Goal: Task Accomplishment & Management: Use online tool/utility

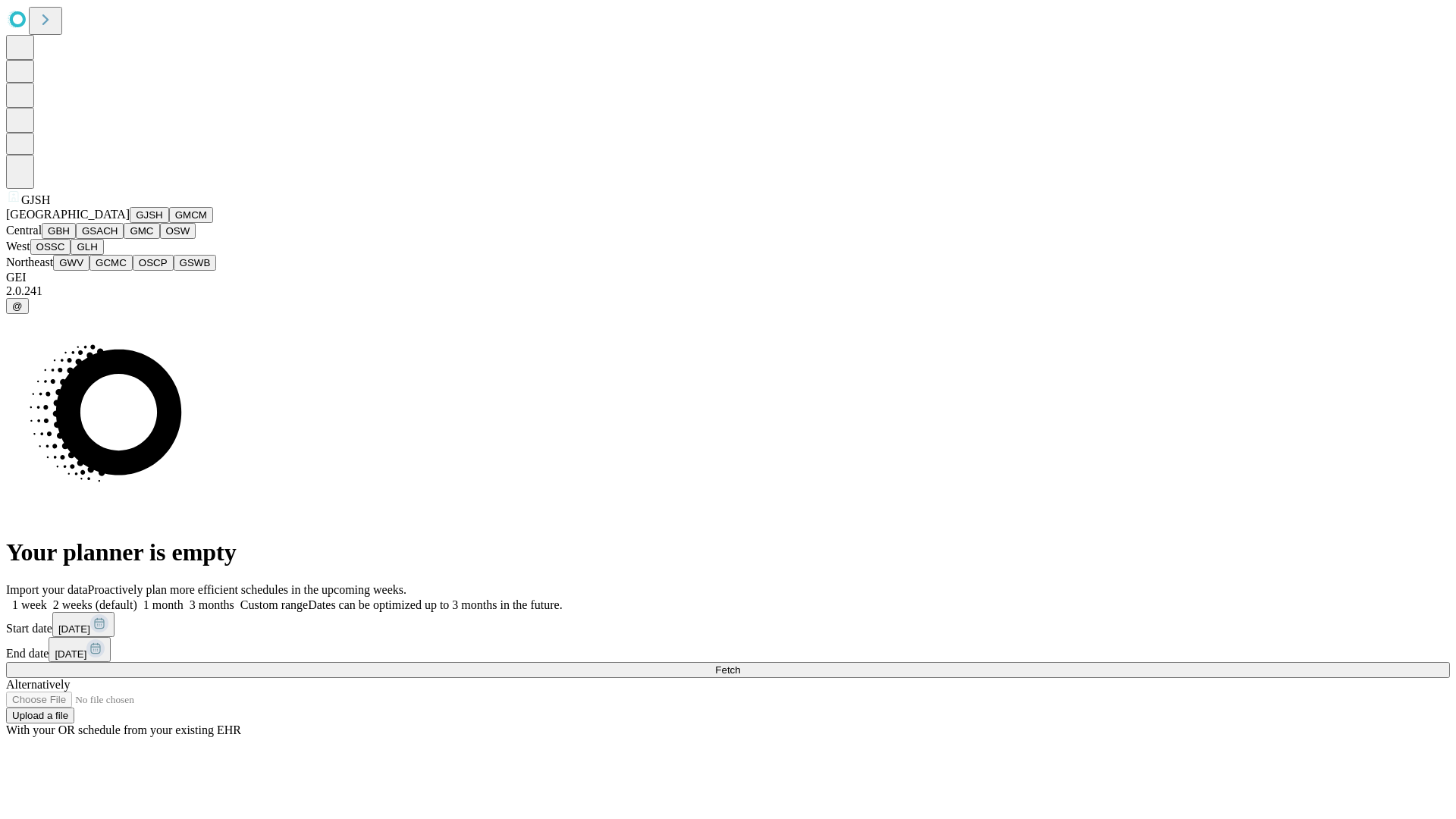
click at [130, 223] on button "GJSH" at bounding box center [149, 214] width 40 height 16
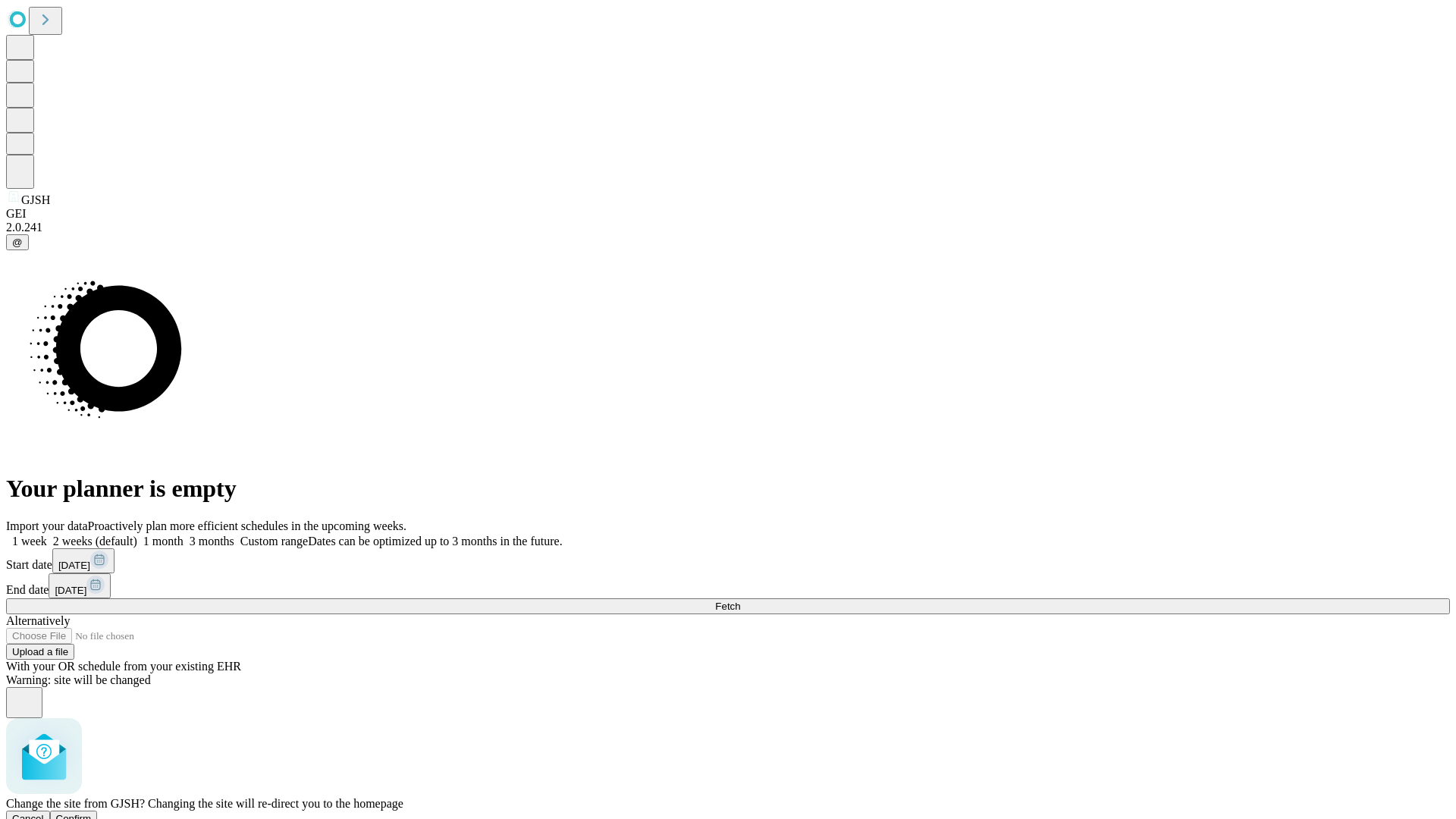
click at [92, 813] on span "Confirm" at bounding box center [73, 818] width 36 height 11
click at [47, 534] on label "1 week" at bounding box center [27, 541] width 41 height 13
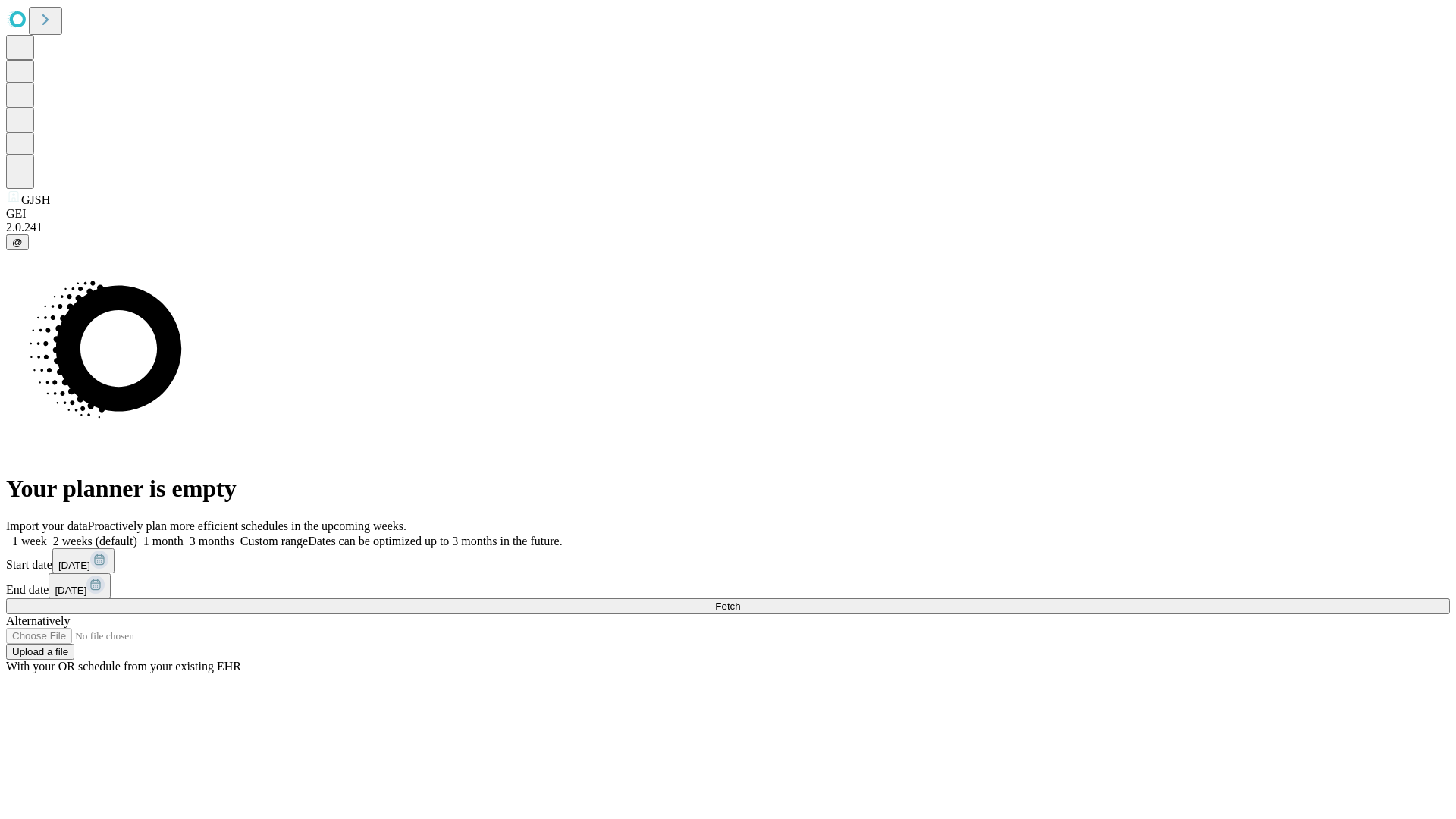
click at [740, 600] on span "Fetch" at bounding box center [728, 606] width 25 height 11
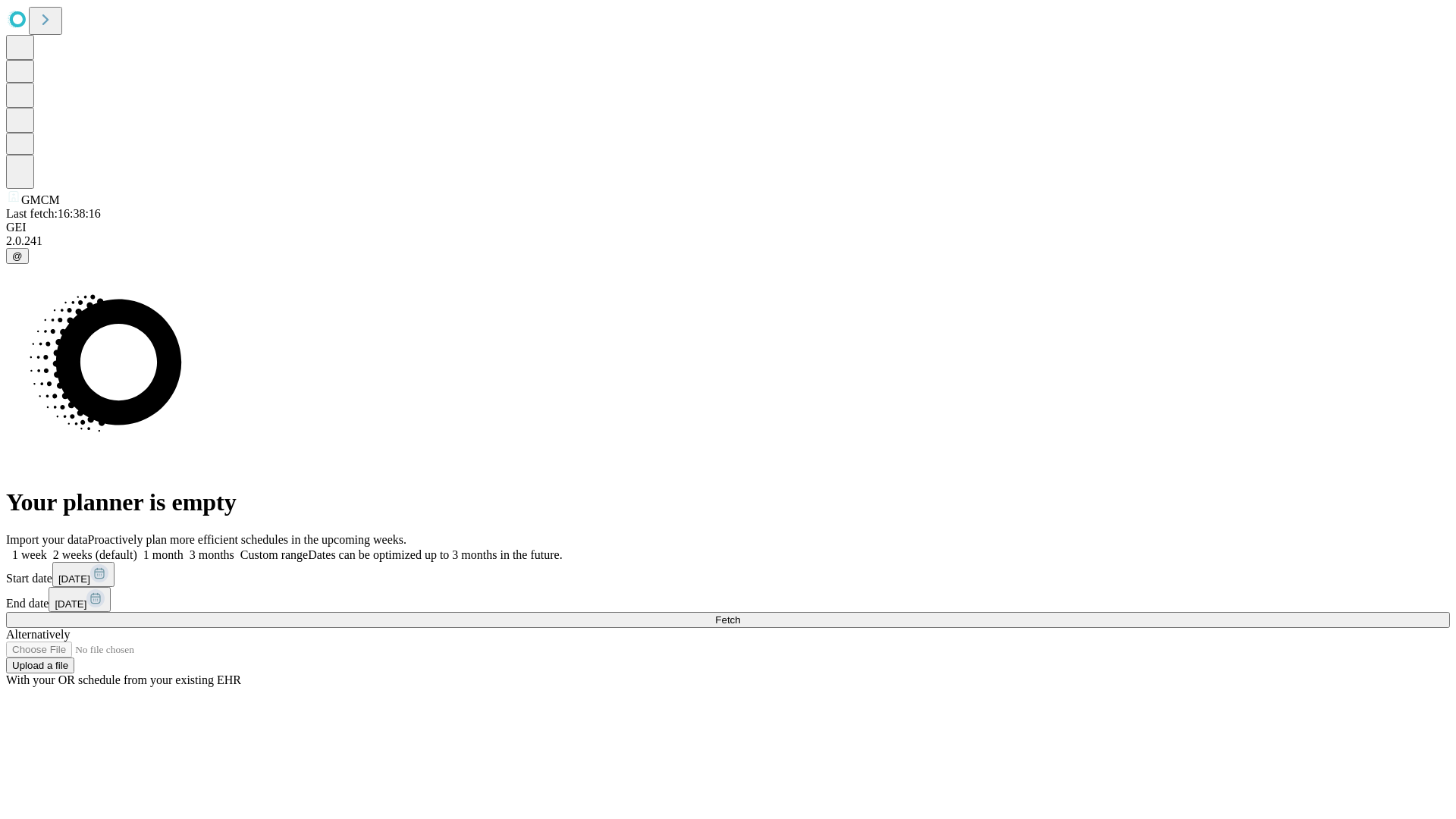
click at [47, 548] on label "1 week" at bounding box center [27, 555] width 41 height 13
click at [740, 614] on span "Fetch" at bounding box center [728, 620] width 25 height 11
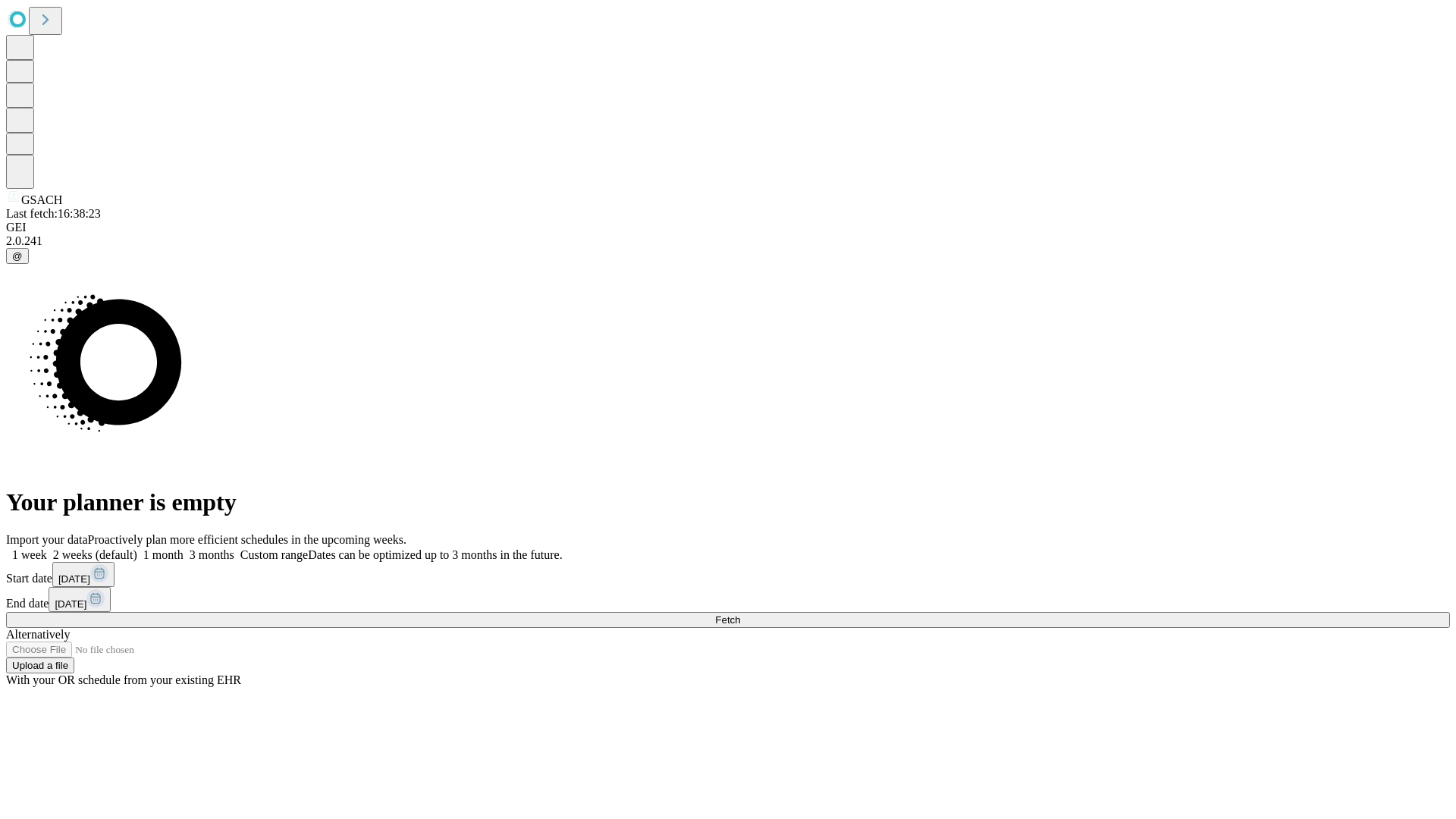
click at [47, 548] on label "1 week" at bounding box center [27, 555] width 41 height 13
click at [740, 614] on span "Fetch" at bounding box center [728, 620] width 25 height 11
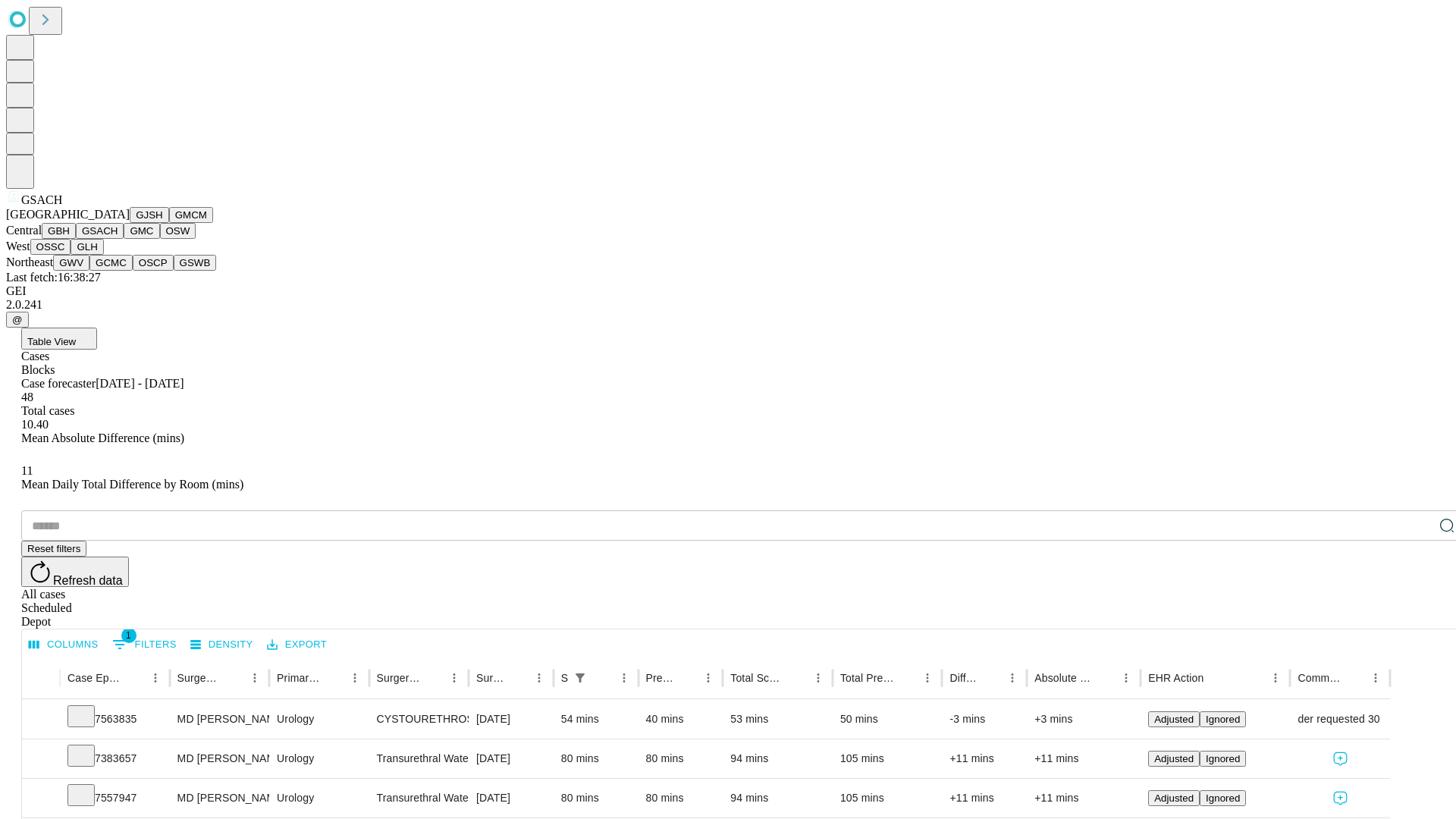
click at [124, 239] on button "GMC" at bounding box center [141, 230] width 36 height 16
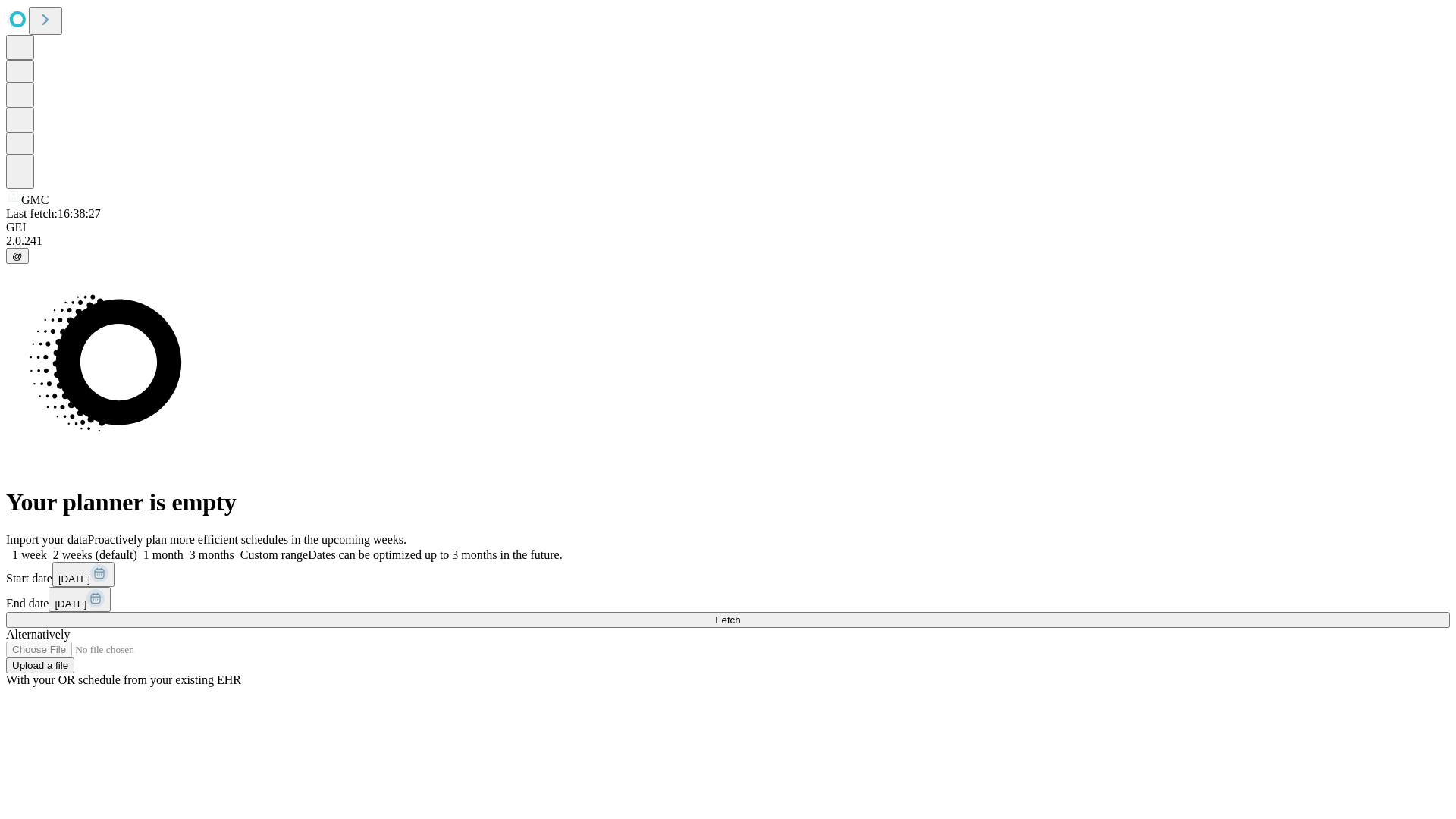
click at [47, 548] on label "1 week" at bounding box center [27, 555] width 41 height 13
click at [740, 614] on span "Fetch" at bounding box center [728, 620] width 25 height 11
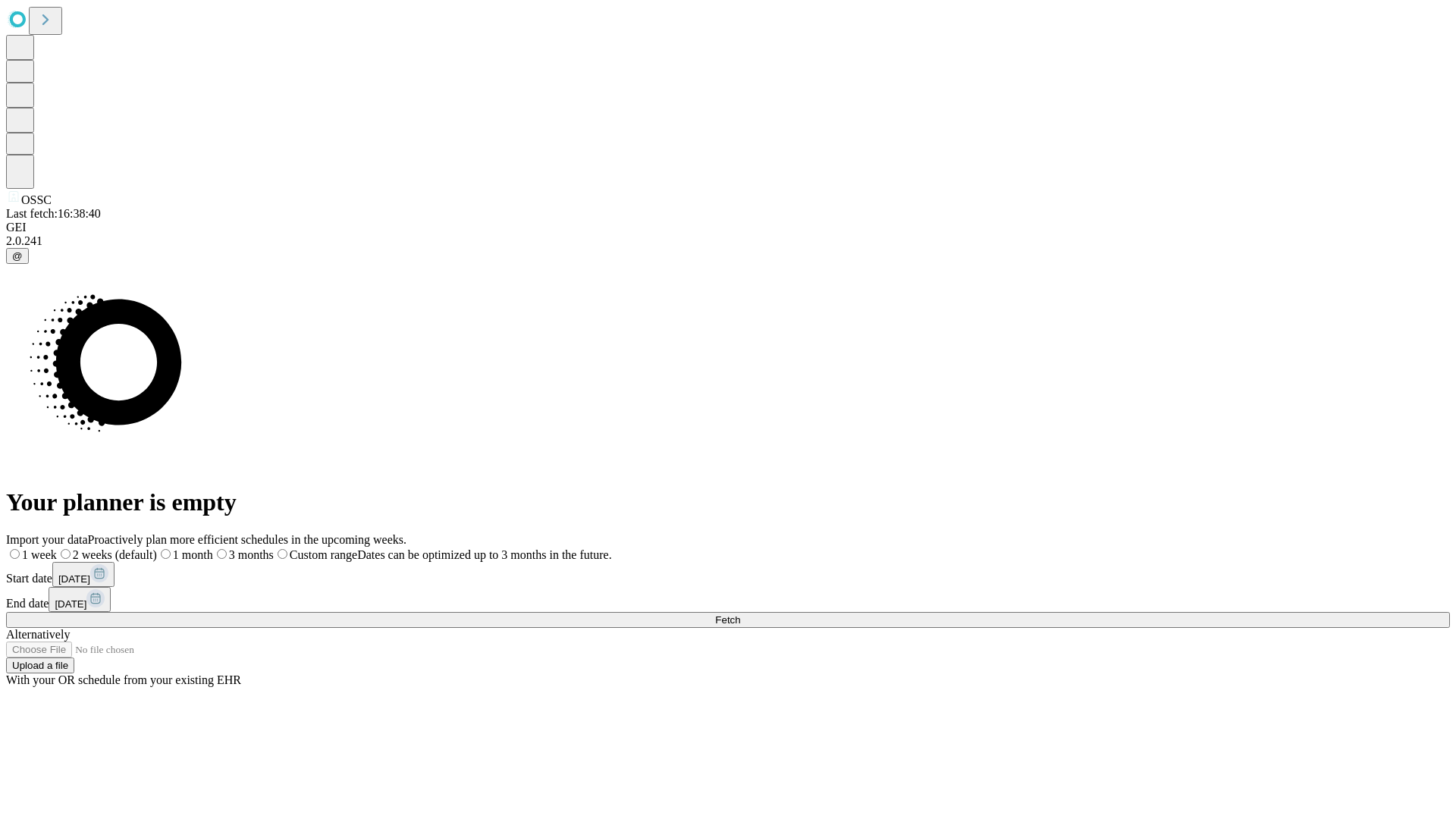
click at [57, 548] on label "1 week" at bounding box center [31, 555] width 51 height 13
click at [740, 614] on span "Fetch" at bounding box center [728, 620] width 25 height 11
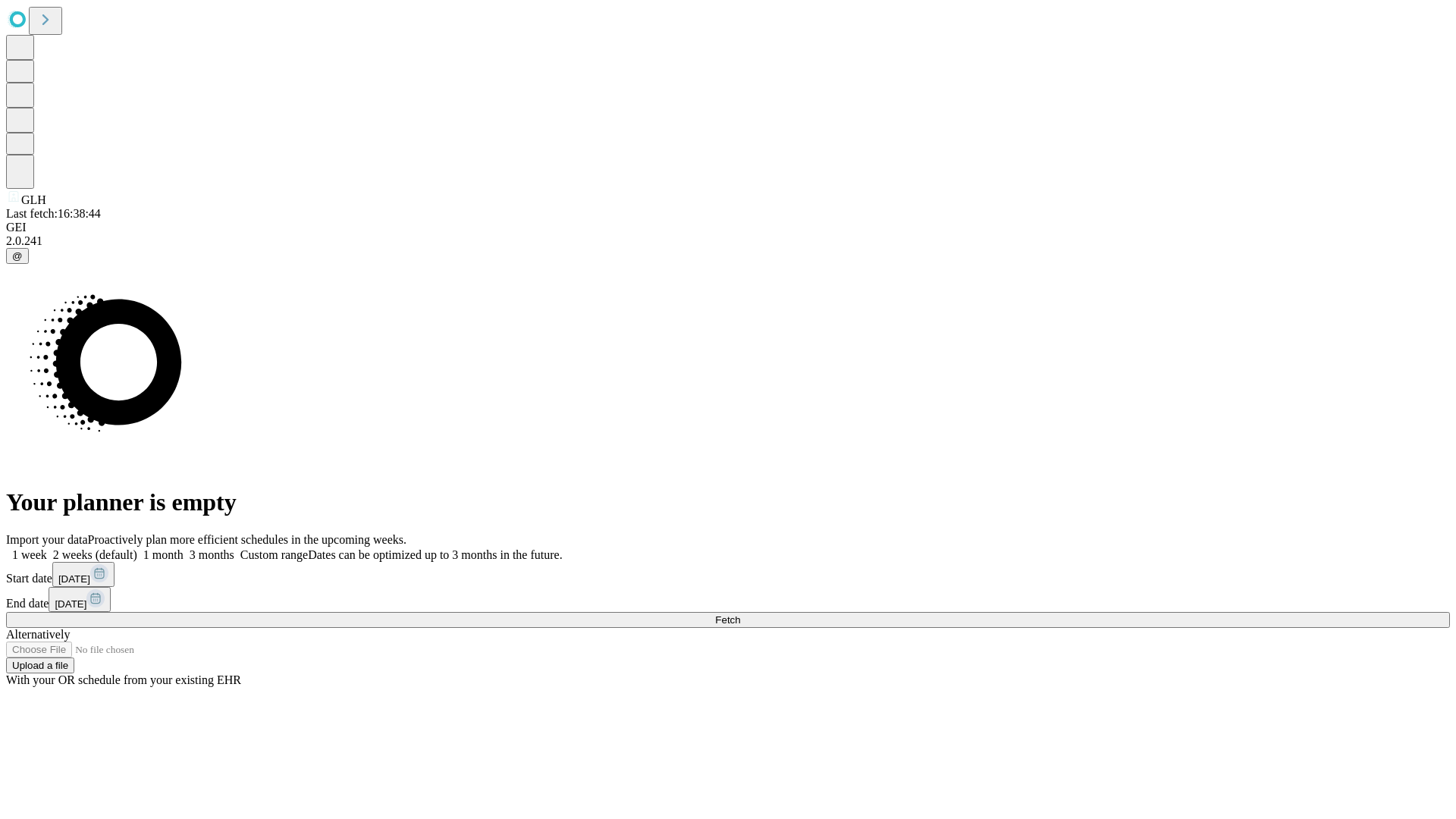
click at [47, 548] on label "1 week" at bounding box center [27, 555] width 41 height 13
click at [740, 614] on span "Fetch" at bounding box center [728, 620] width 25 height 11
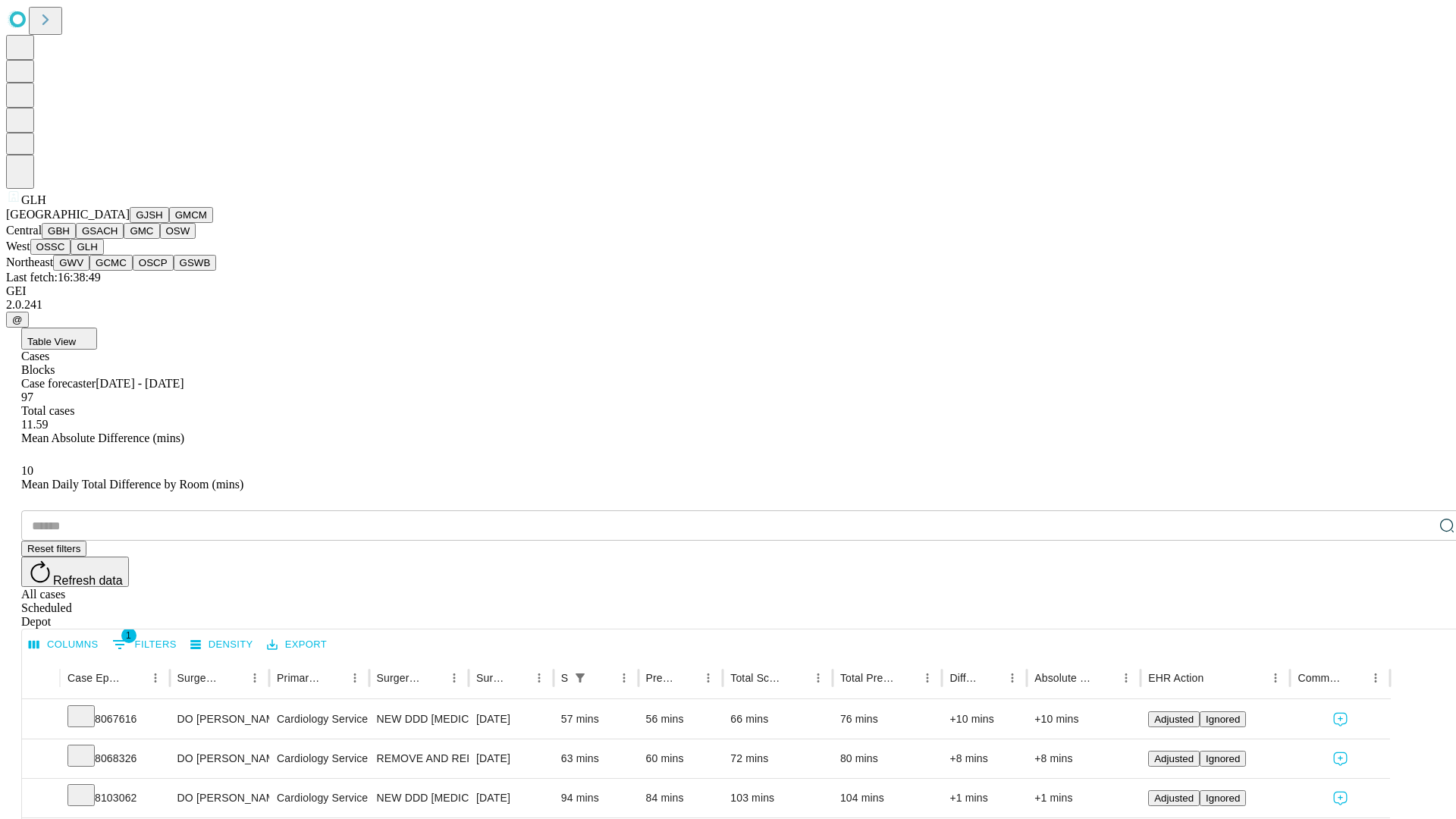
click at [89, 271] on button "GWV" at bounding box center [72, 262] width 37 height 16
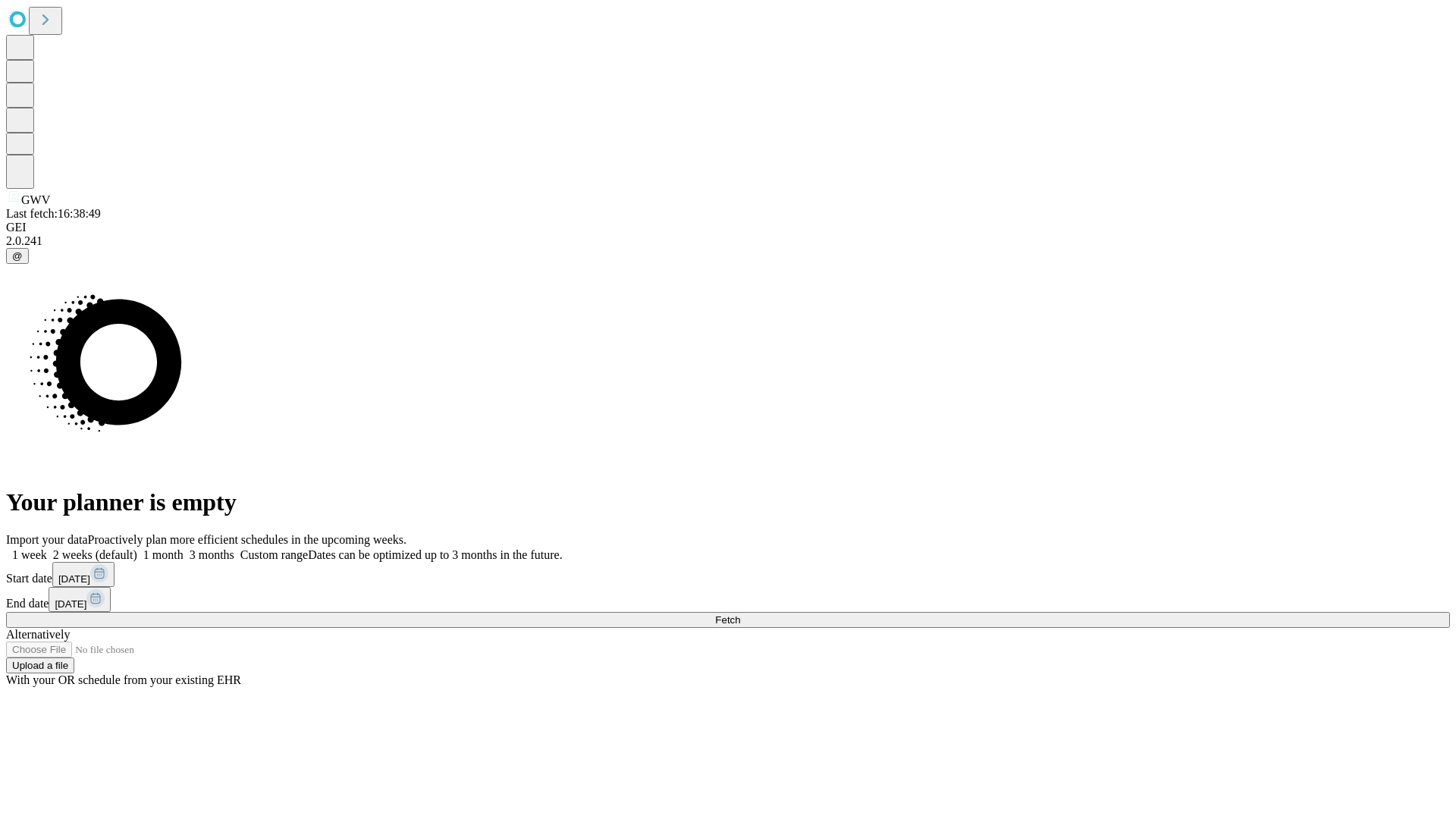
click at [47, 548] on label "1 week" at bounding box center [27, 555] width 41 height 13
click at [740, 614] on span "Fetch" at bounding box center [728, 620] width 25 height 11
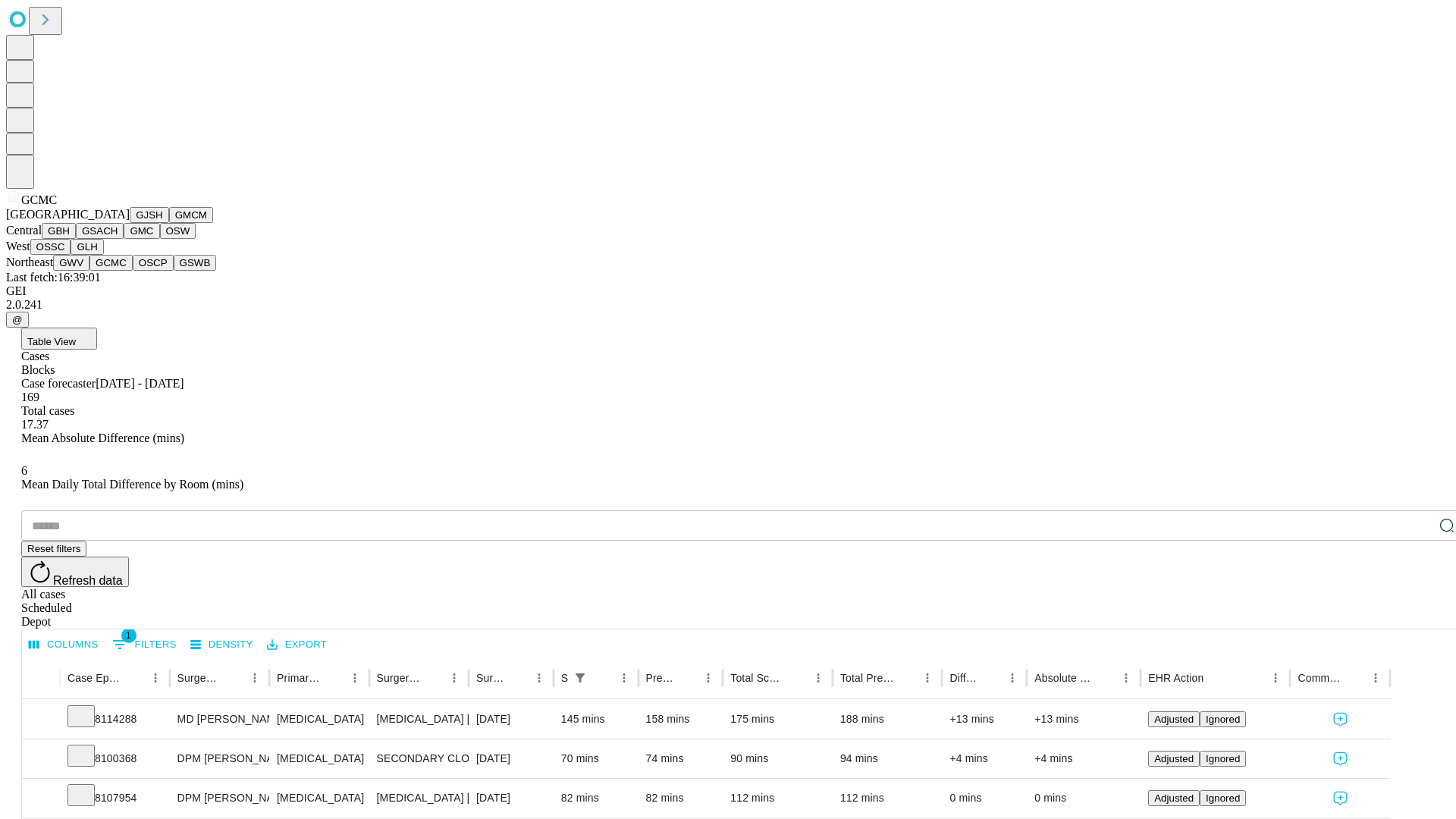
click at [132, 271] on button "OSCP" at bounding box center [152, 262] width 41 height 16
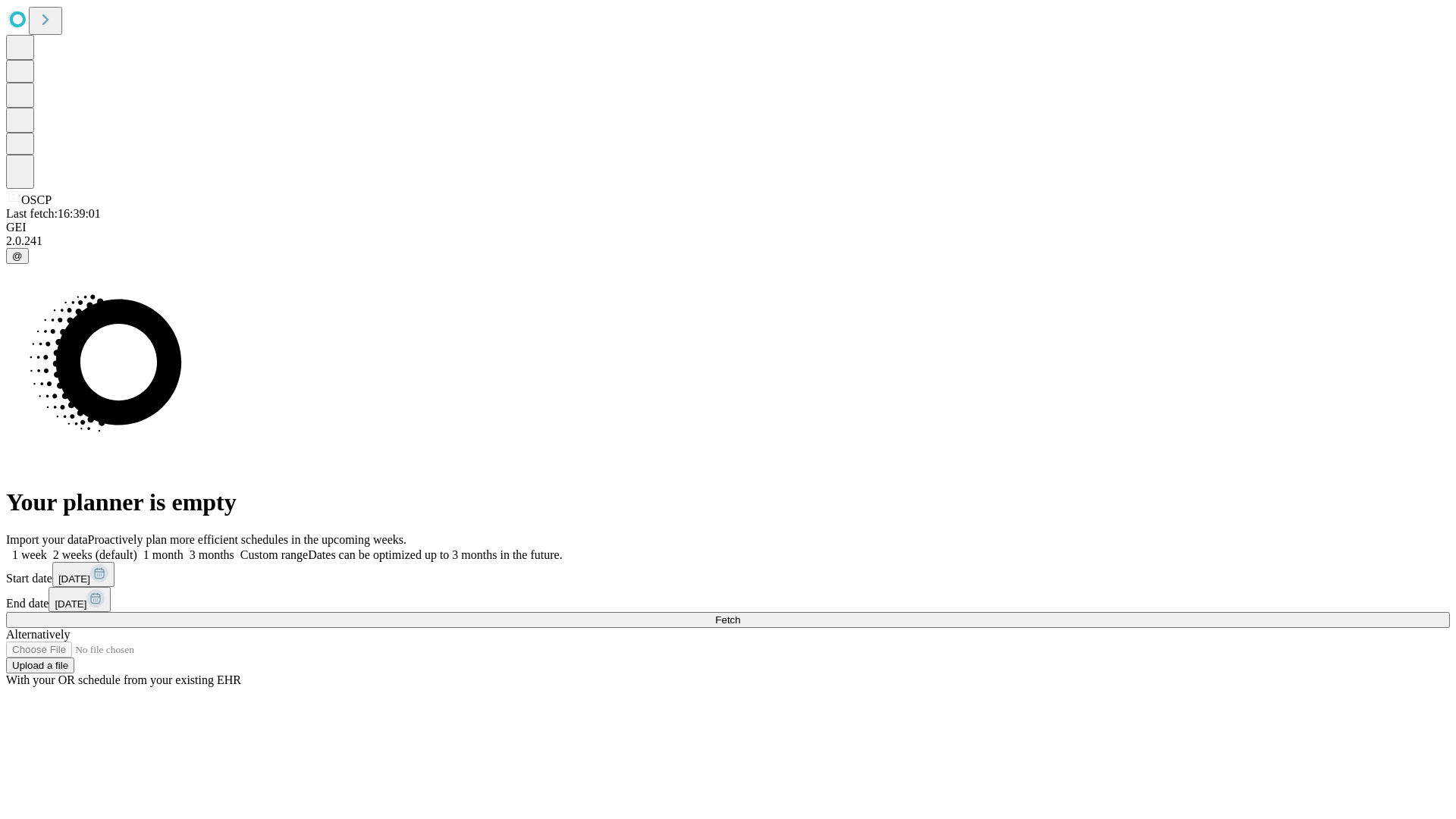
click at [47, 548] on label "1 week" at bounding box center [27, 555] width 41 height 13
click at [740, 614] on span "Fetch" at bounding box center [728, 620] width 25 height 11
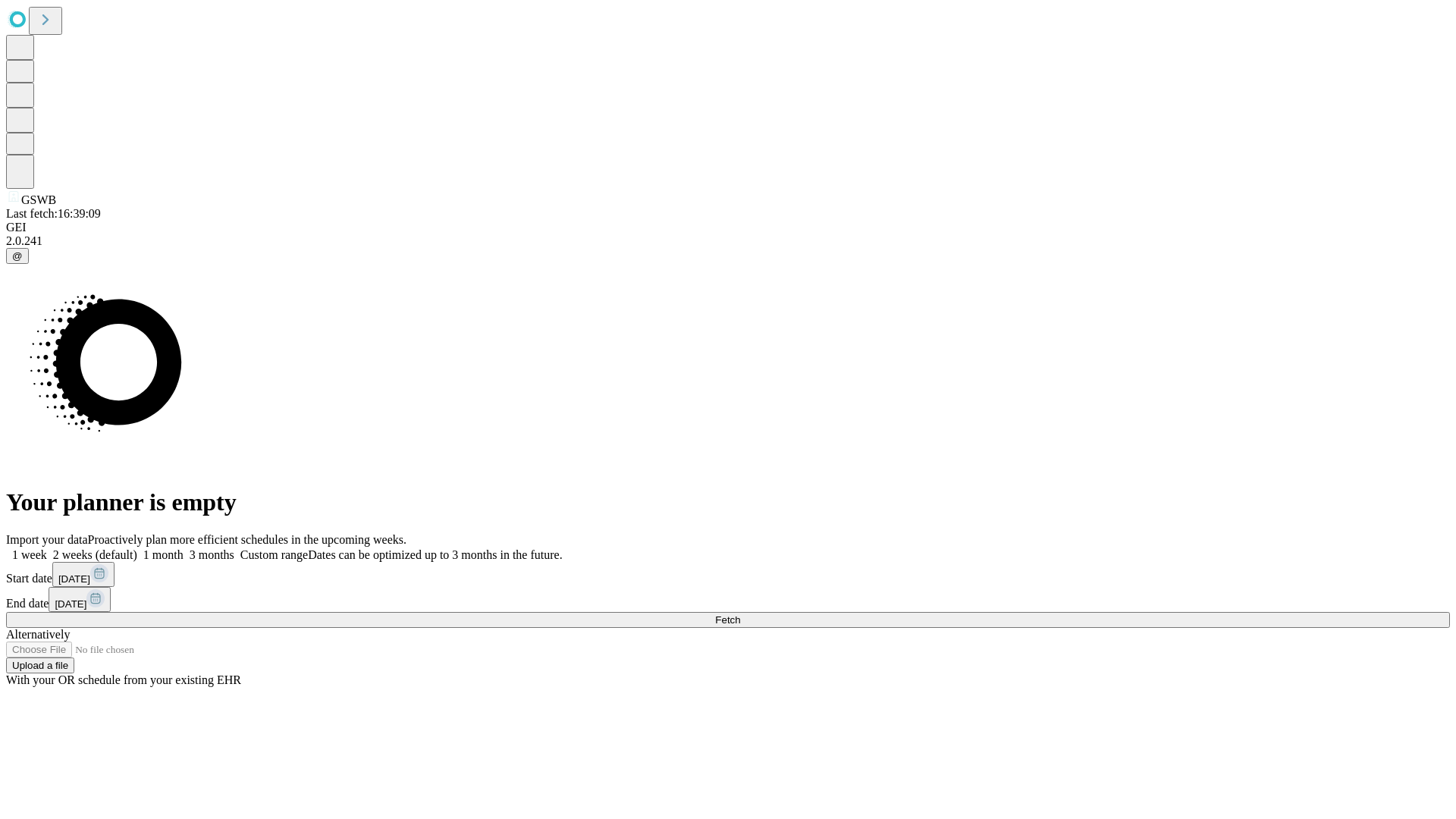
click at [47, 548] on label "1 week" at bounding box center [27, 555] width 41 height 13
click at [740, 614] on span "Fetch" at bounding box center [728, 620] width 25 height 11
